Goal: Communication & Community: Connect with others

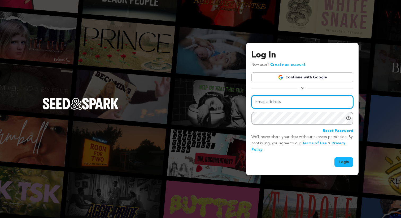
click at [299, 105] on input "Email address" at bounding box center [303, 102] width 102 height 14
type input "adriandischmusic@gmail.com"
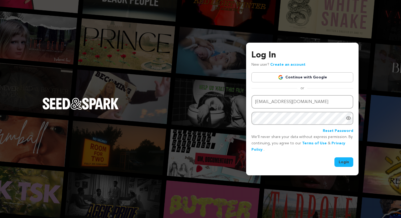
click at [341, 160] on button "Login" at bounding box center [344, 163] width 19 height 10
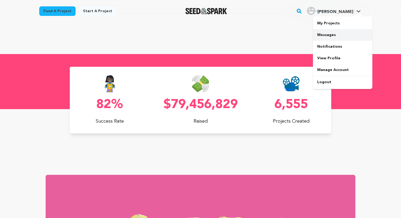
click at [334, 36] on link "Messages" at bounding box center [342, 35] width 59 height 12
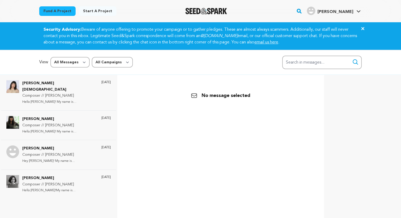
click at [365, 27] on icon "Close" at bounding box center [363, 28] width 6 height 6
